Goal: Information Seeking & Learning: Compare options

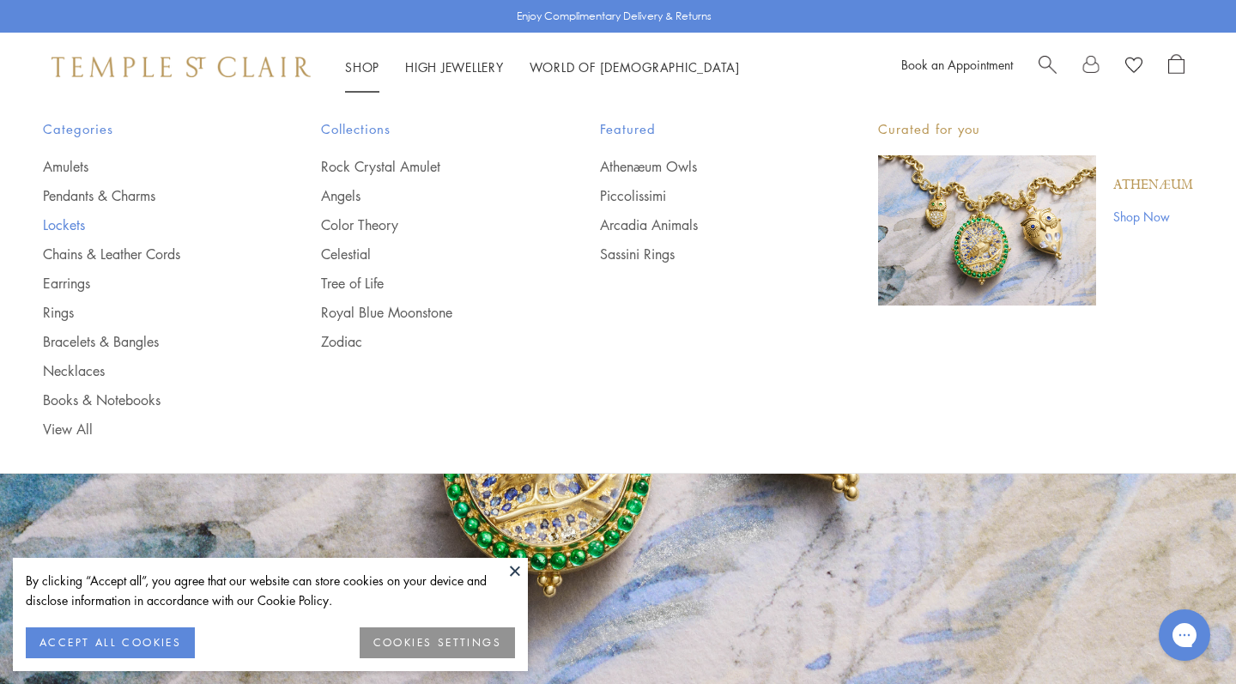
click at [66, 222] on link "Lockets" at bounding box center [147, 224] width 209 height 19
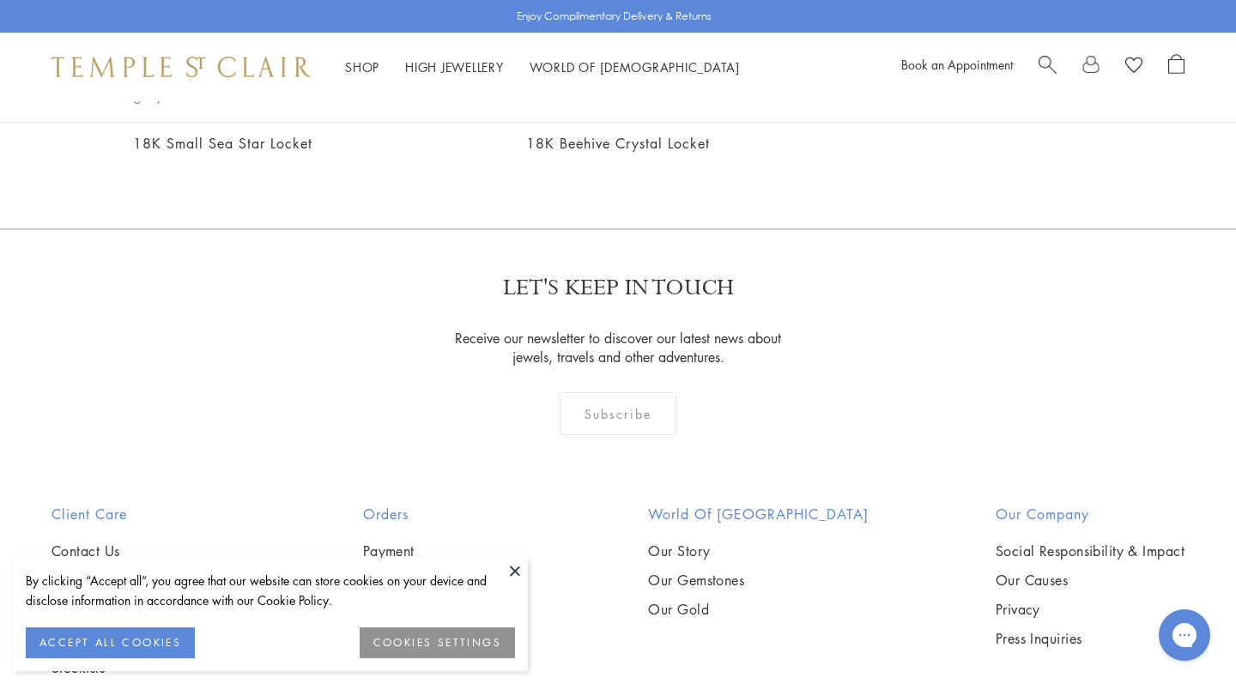
scroll to position [1092, 0]
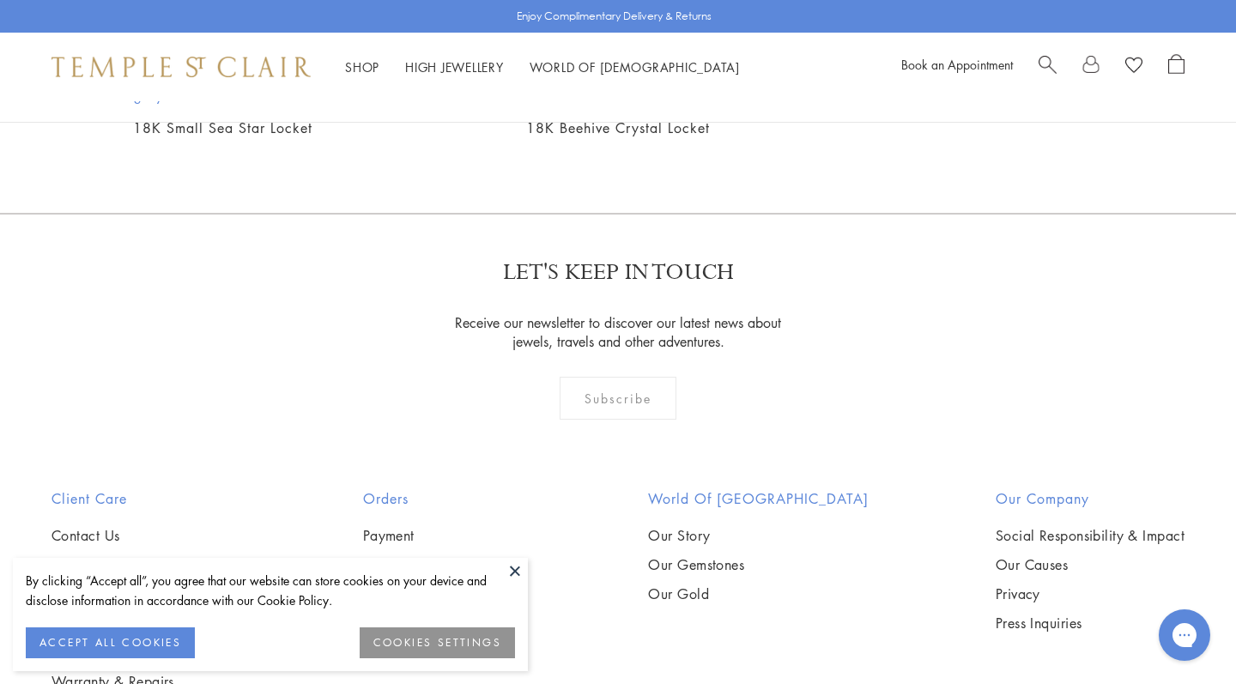
click at [0, 0] on img at bounding box center [0, 0] width 0 height 0
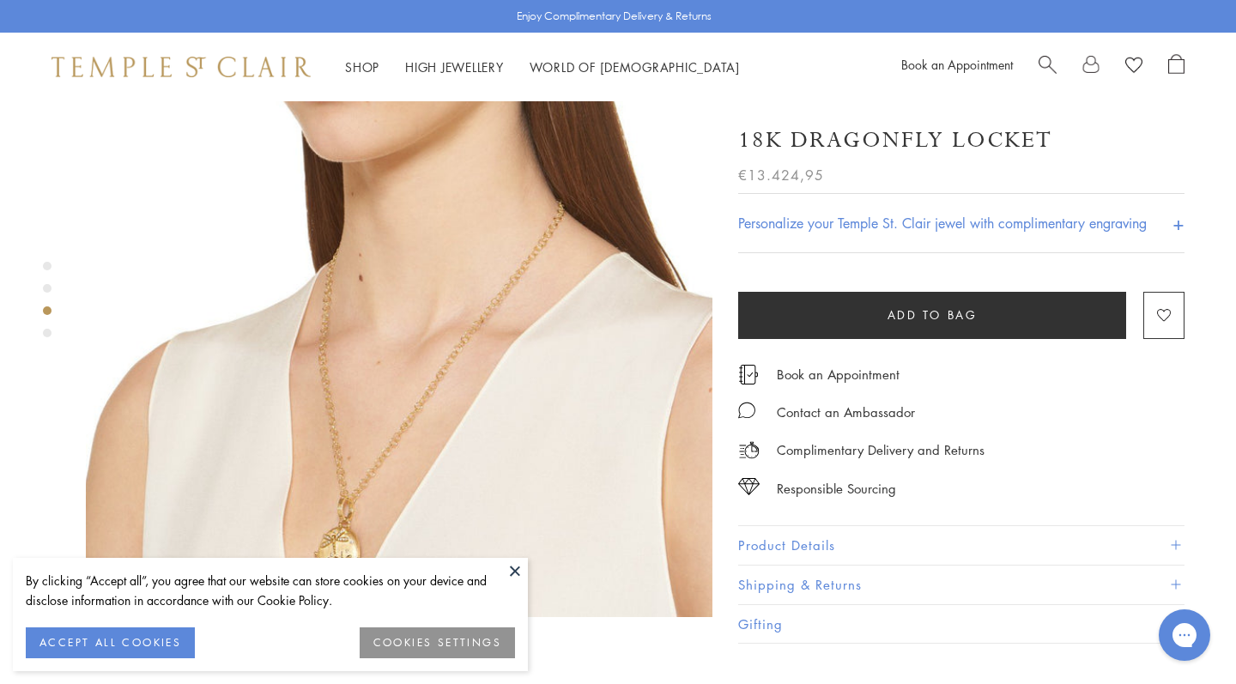
scroll to position [1418, 0]
click at [510, 566] on button at bounding box center [515, 571] width 26 height 26
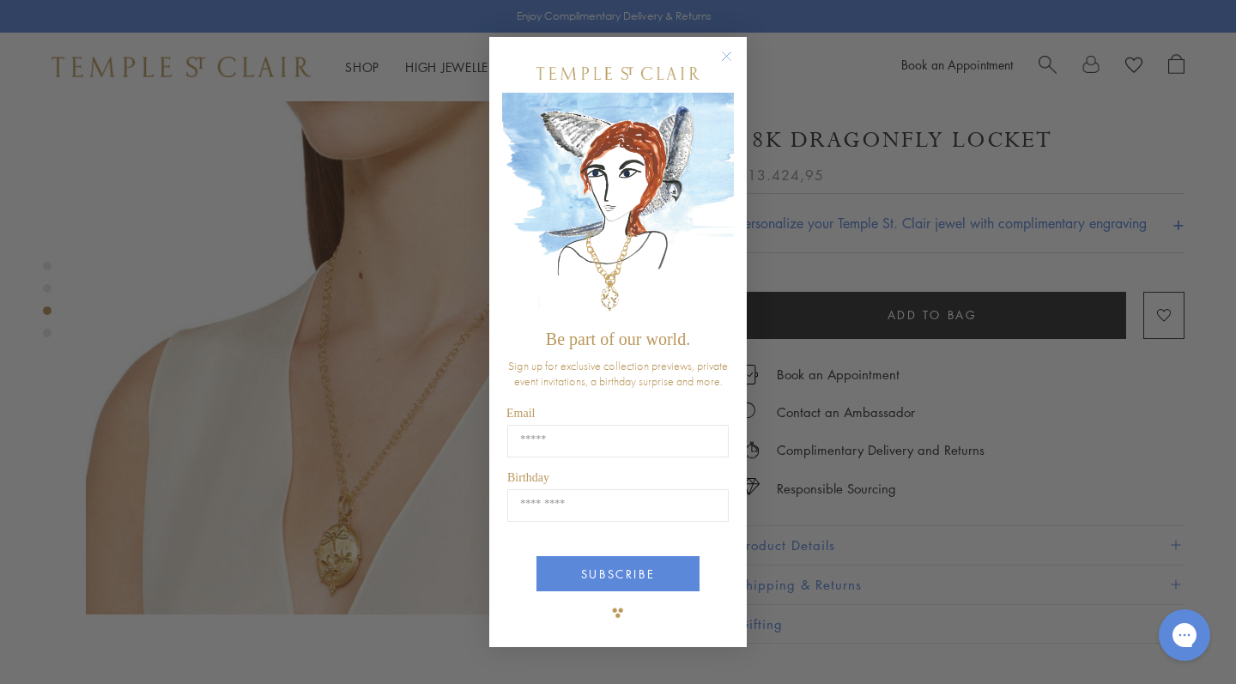
click at [725, 51] on circle "Close dialog" at bounding box center [727, 55] width 21 height 21
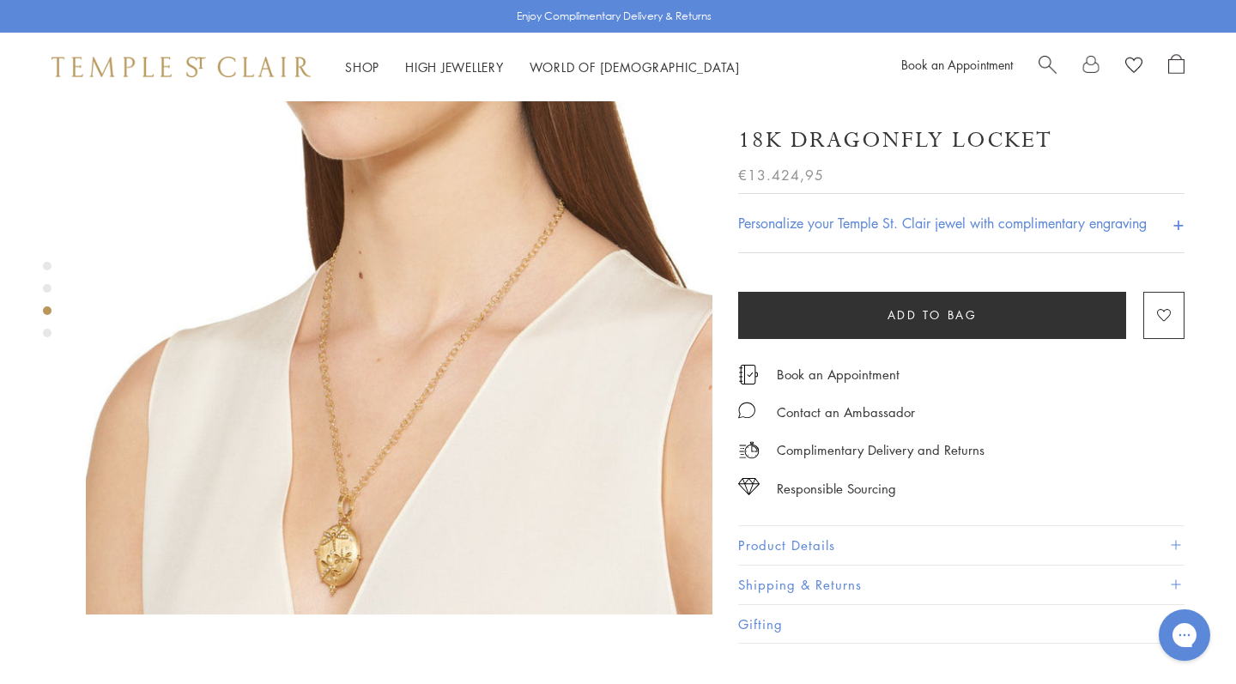
click at [819, 548] on button "Product Details" at bounding box center [961, 545] width 446 height 39
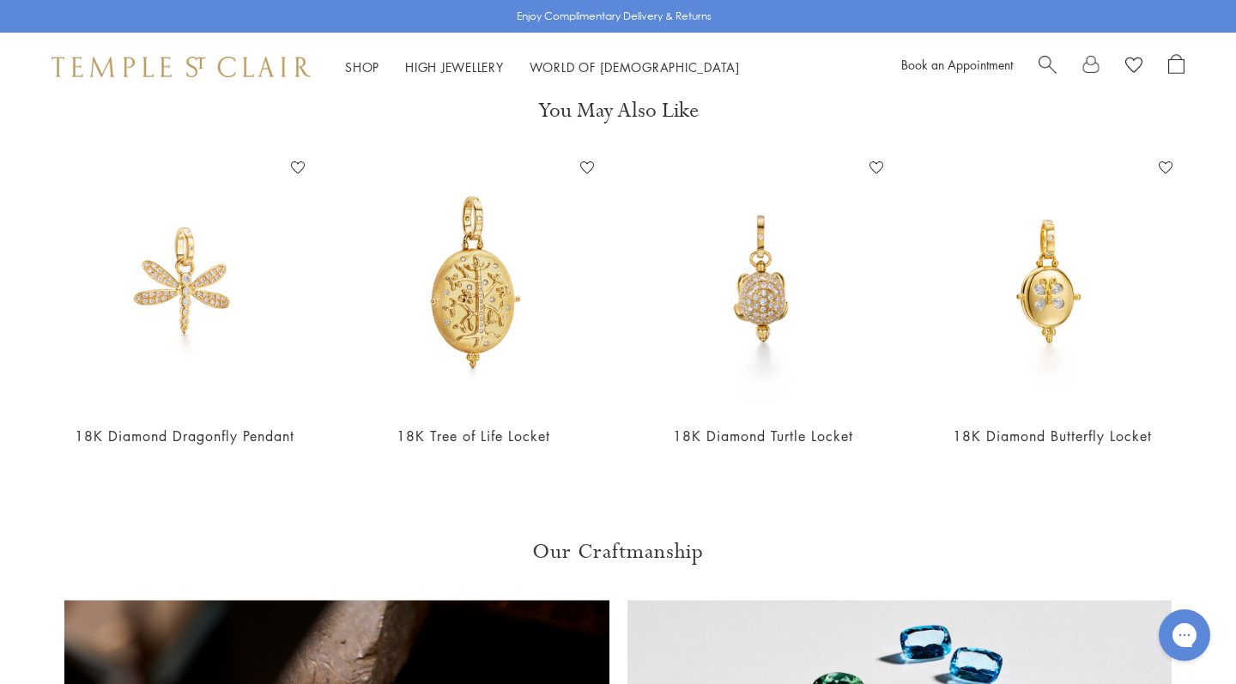
scroll to position [2684, 0]
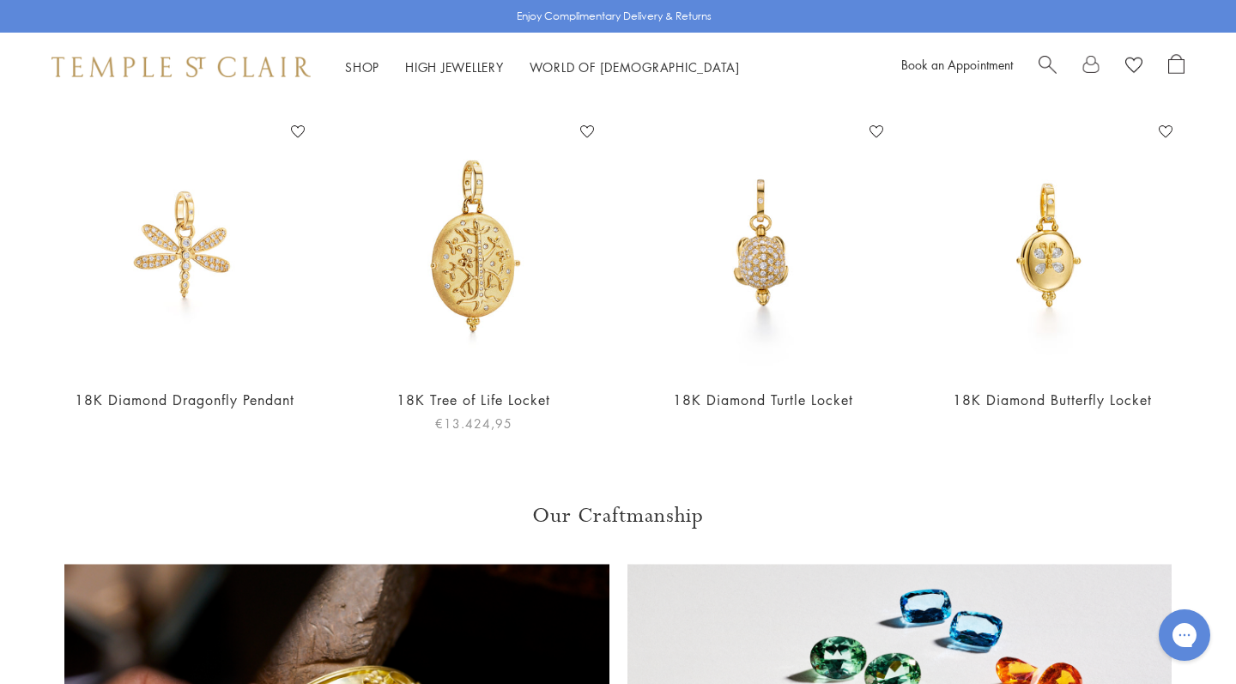
click at [463, 200] on img at bounding box center [473, 245] width 255 height 255
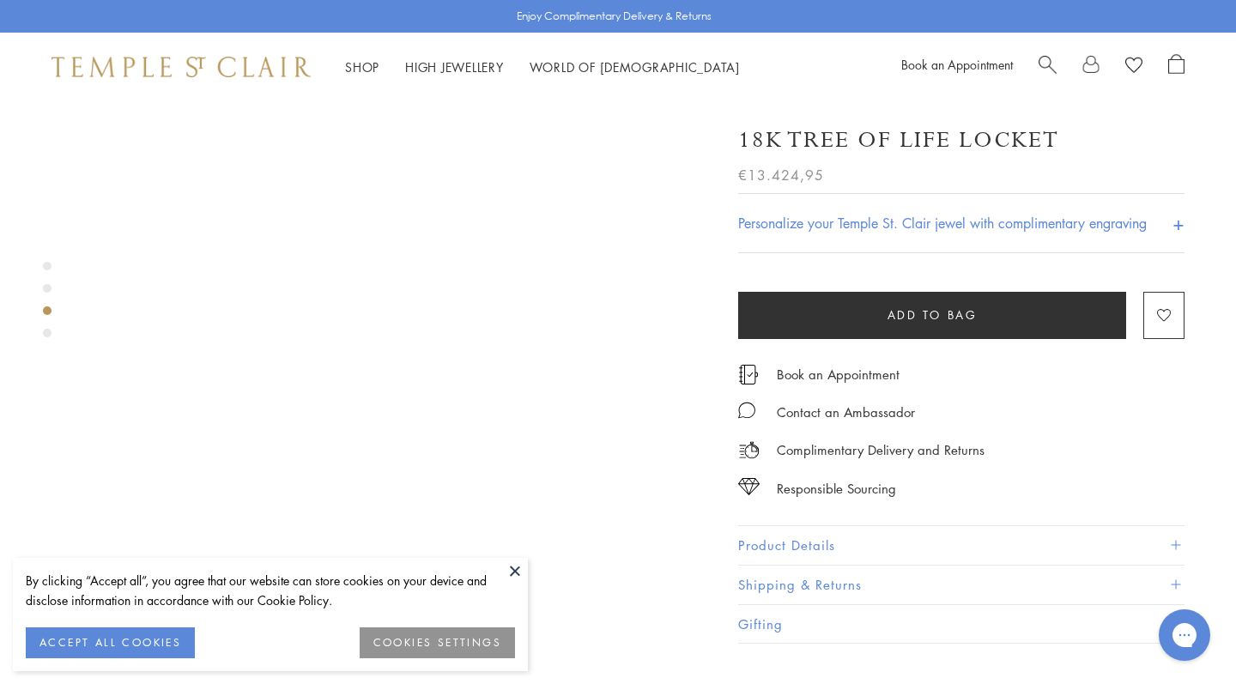
scroll to position [1647, 0]
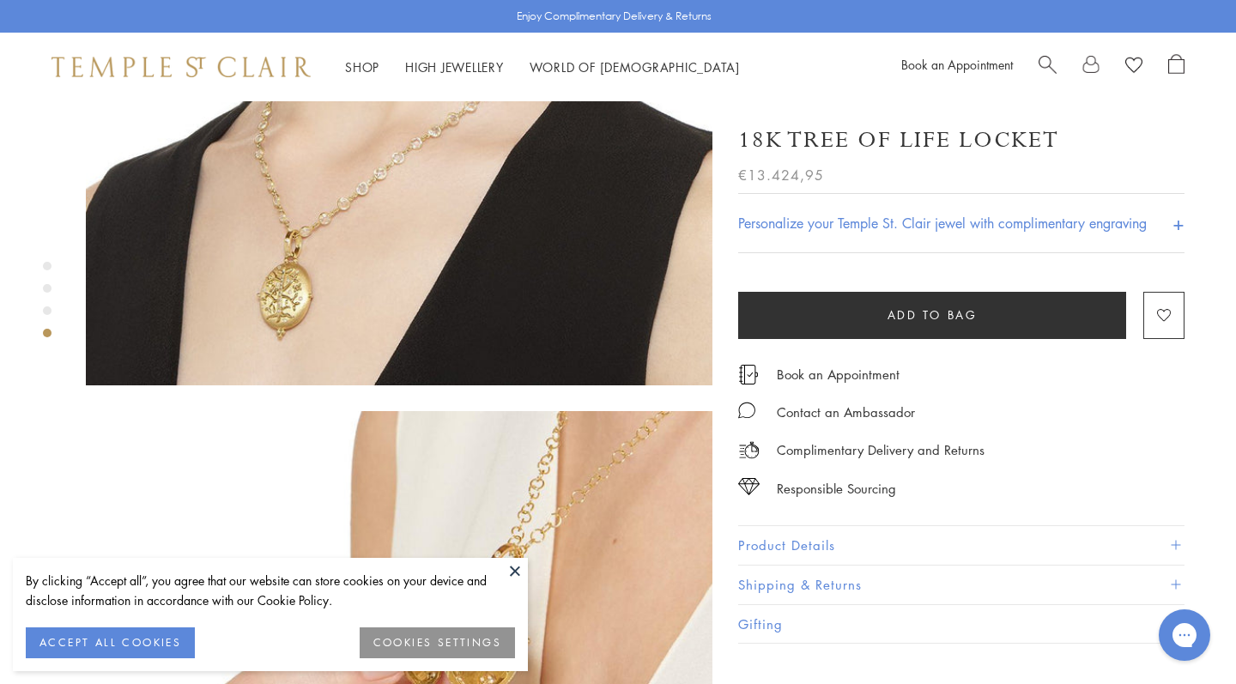
click at [878, 541] on button "Product Details" at bounding box center [961, 545] width 446 height 39
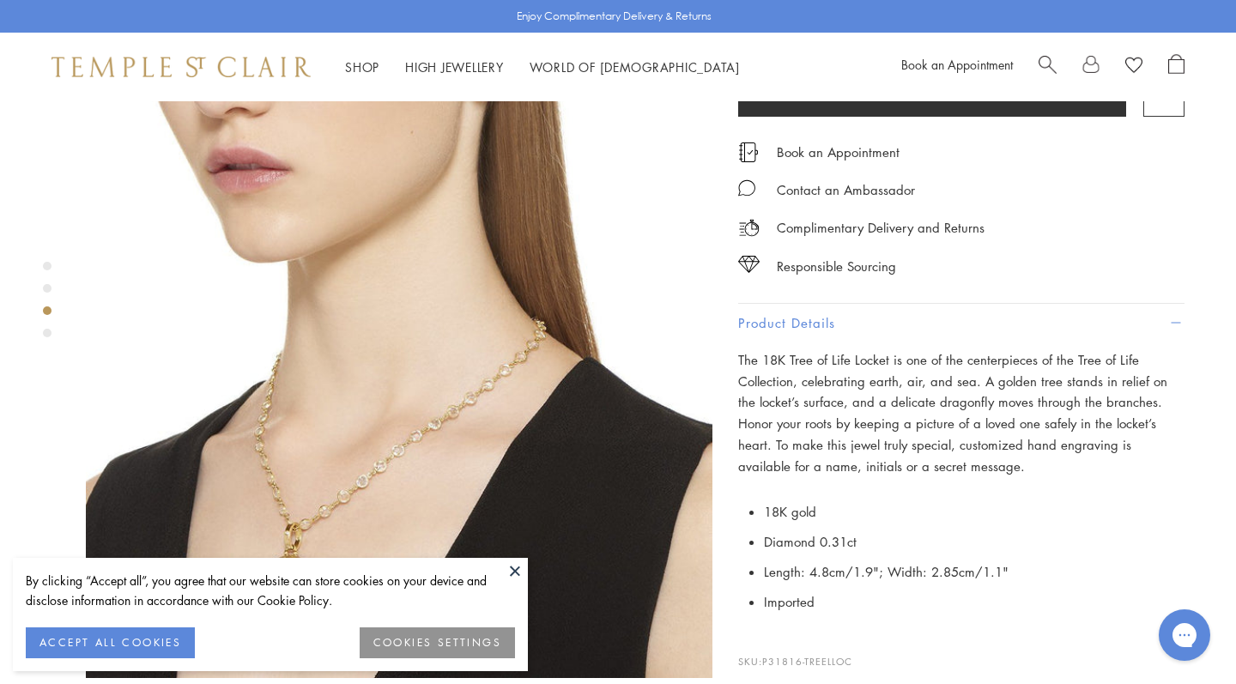
scroll to position [1411, 0]
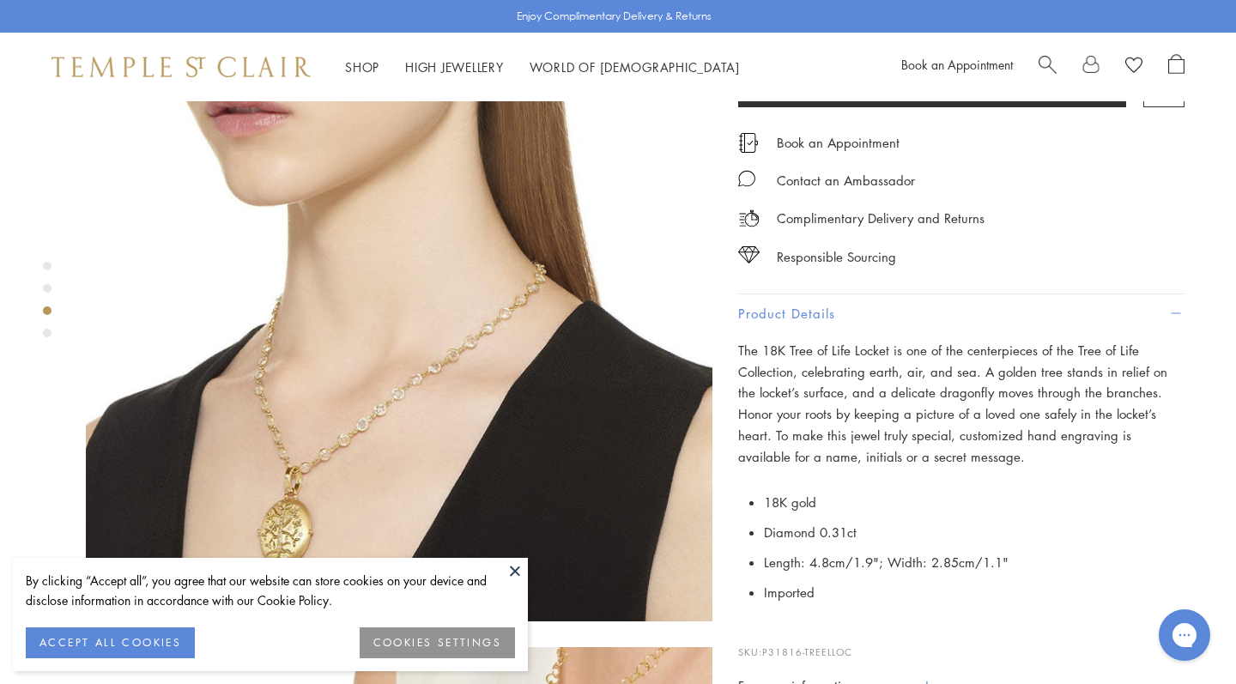
click at [509, 566] on button at bounding box center [515, 571] width 26 height 26
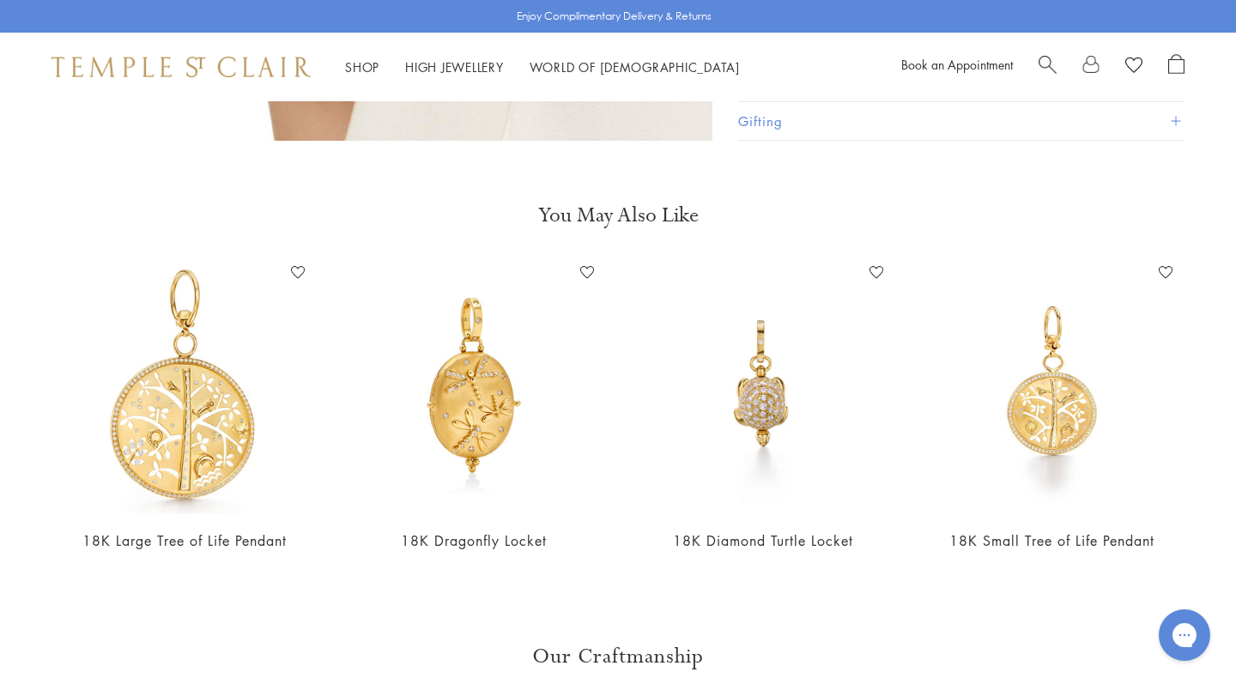
scroll to position [2544, 0]
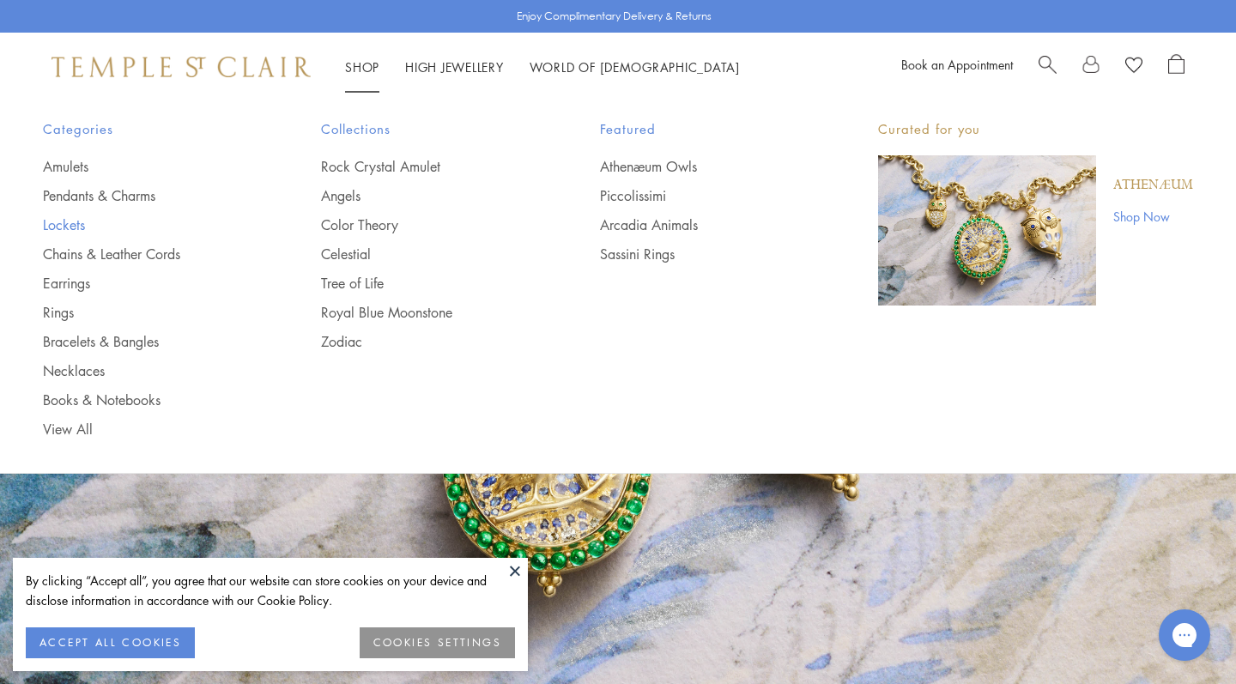
click at [75, 218] on link "Lockets" at bounding box center [147, 224] width 209 height 19
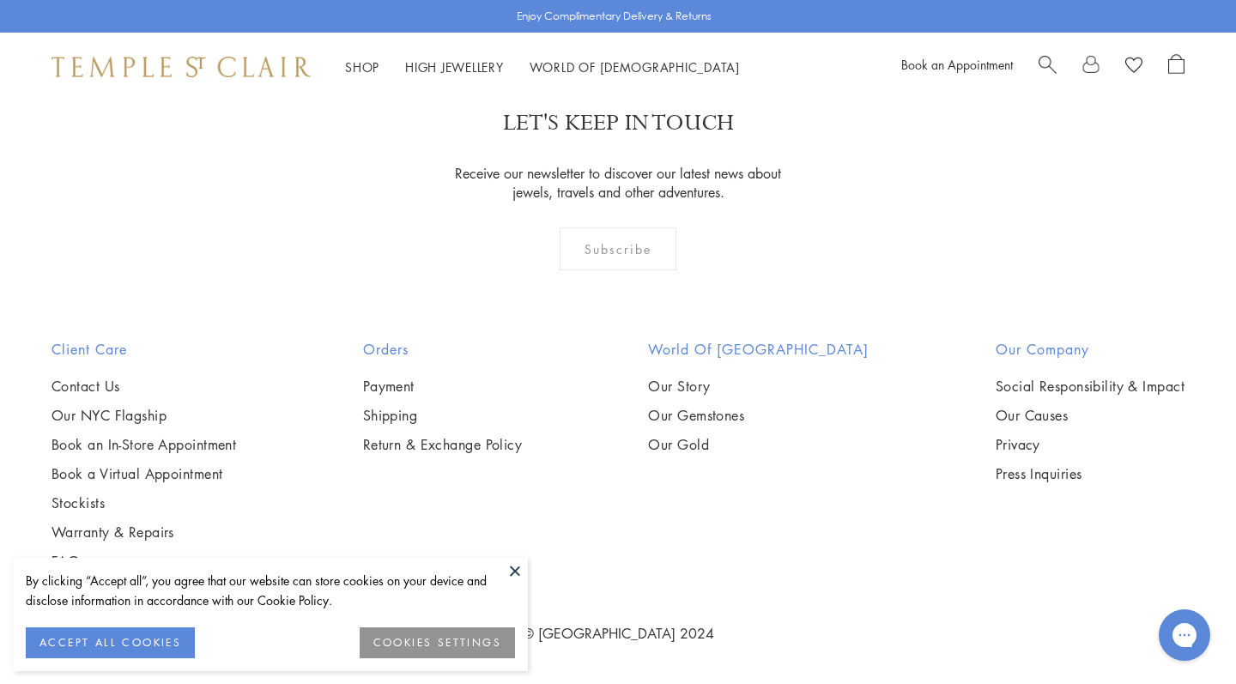
scroll to position [2065, 0]
click at [0, 0] on img at bounding box center [0, 0] width 0 height 0
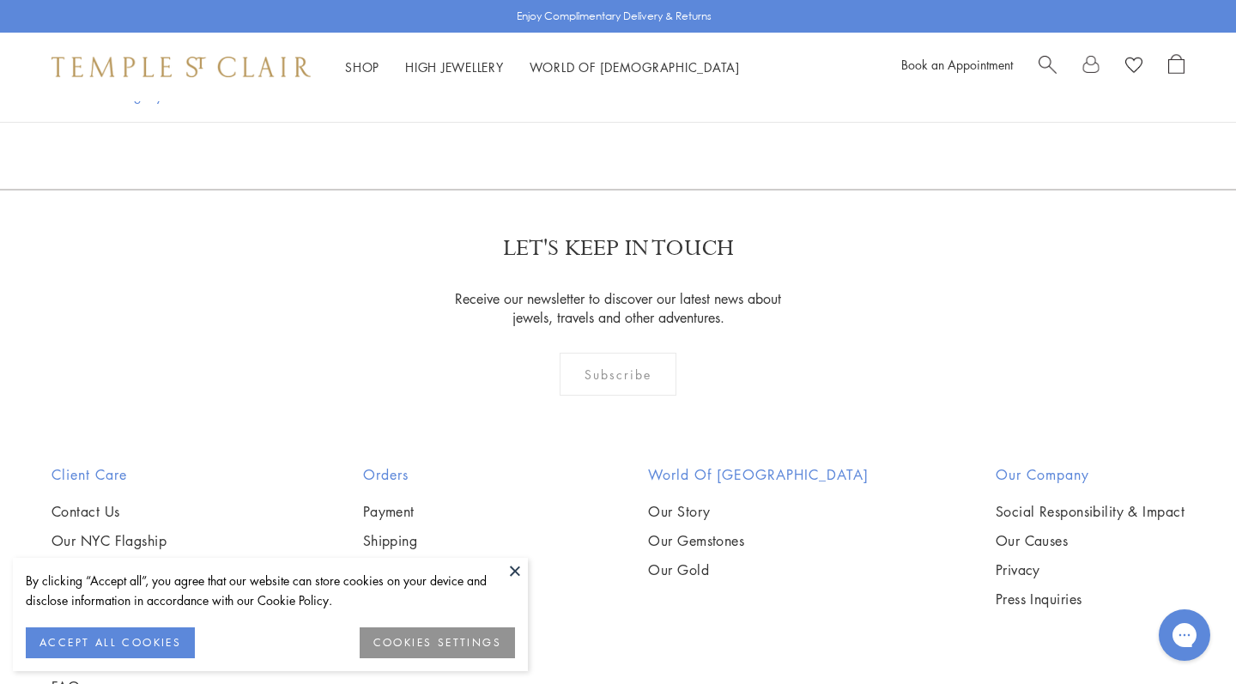
scroll to position [1114, 0]
click at [0, 0] on img at bounding box center [0, 0] width 0 height 0
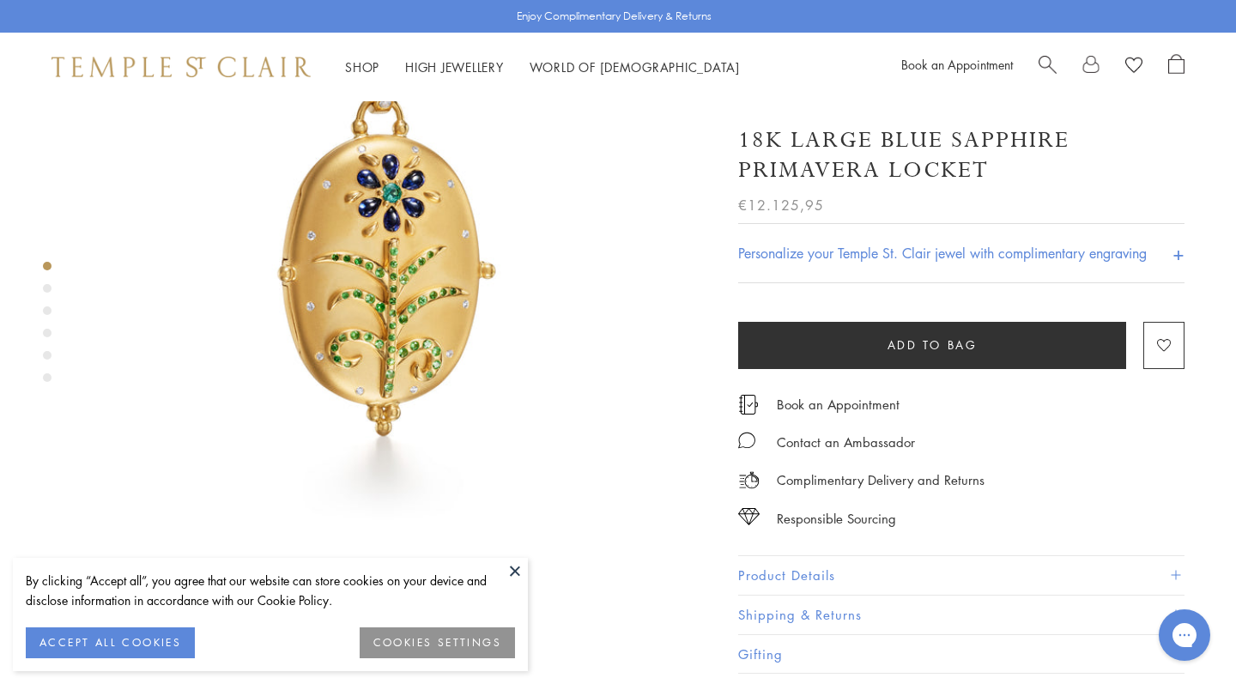
scroll to position [314, 0]
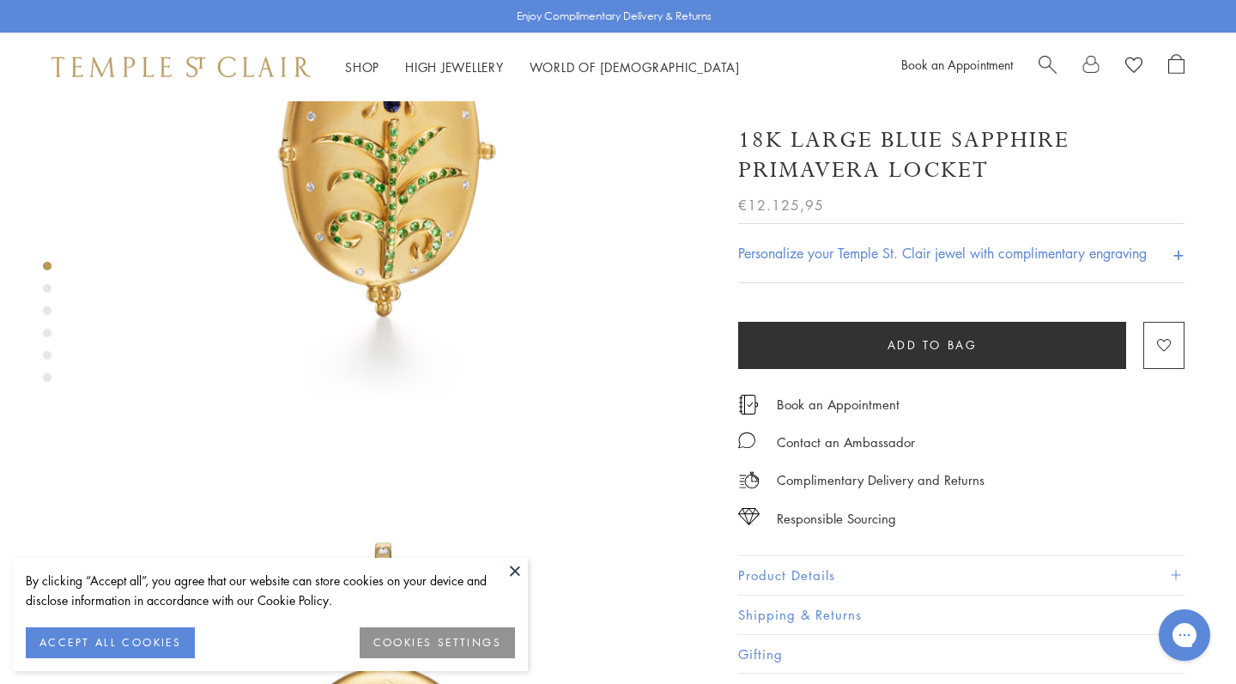
click at [793, 584] on button "Product Details" at bounding box center [961, 575] width 446 height 39
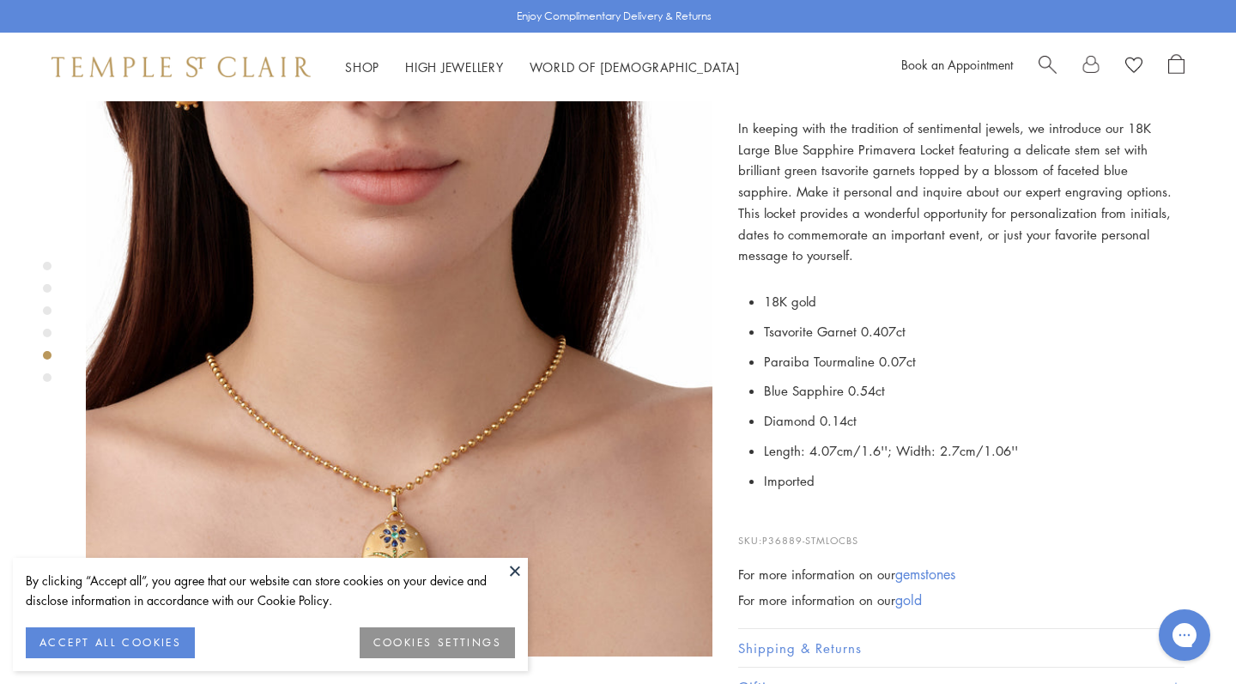
scroll to position [2691, 0]
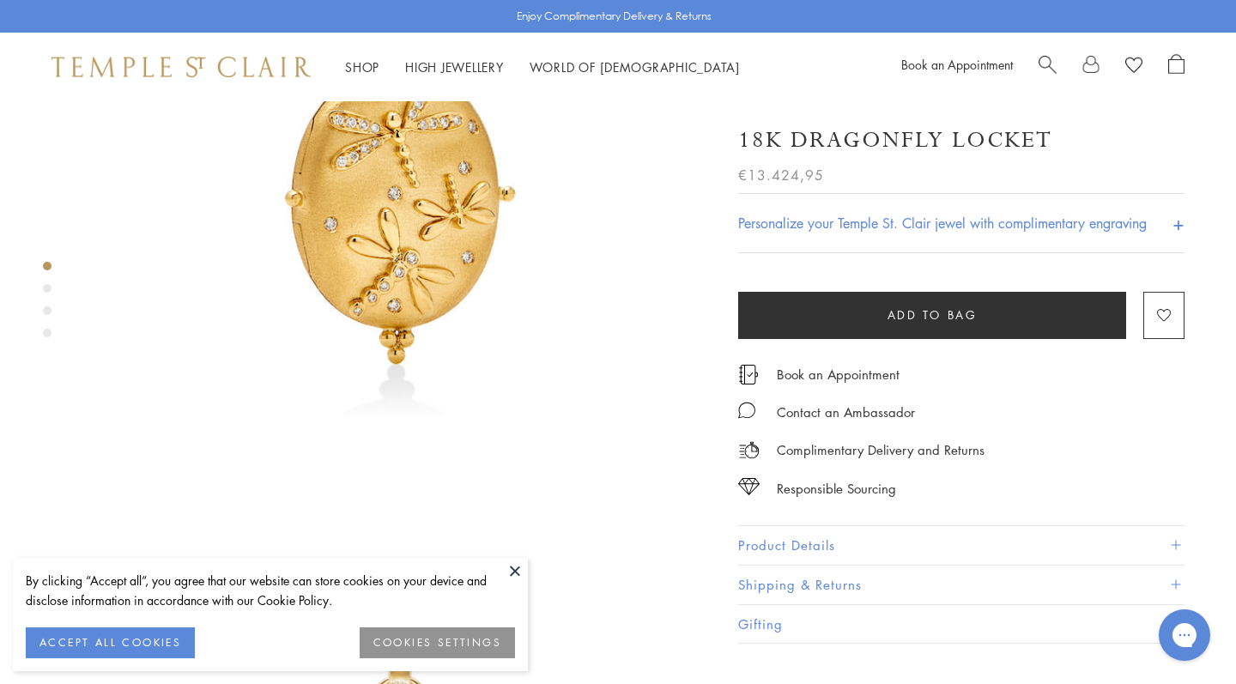
click at [825, 551] on button "Product Details" at bounding box center [961, 545] width 446 height 39
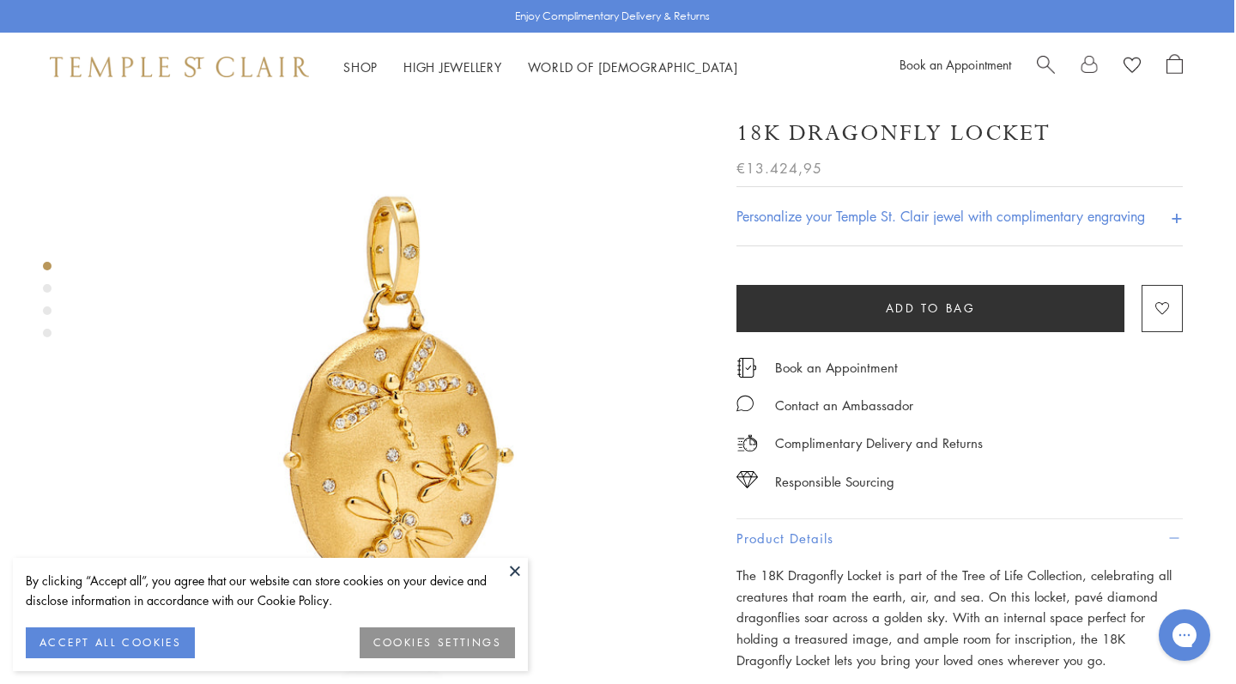
scroll to position [0, 2]
